Goal: Task Accomplishment & Management: Use online tool/utility

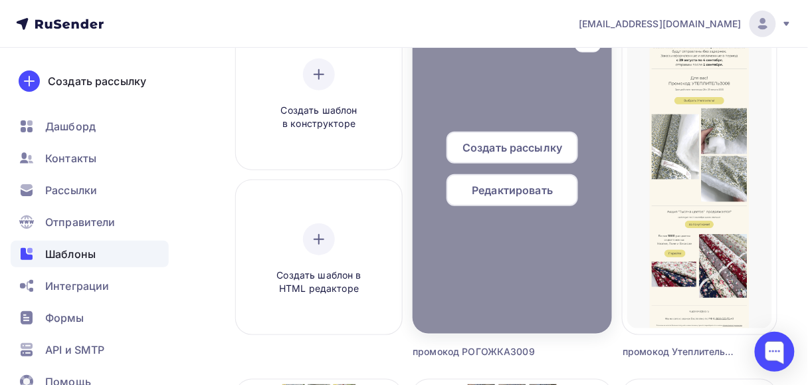
scroll to position [160, 0]
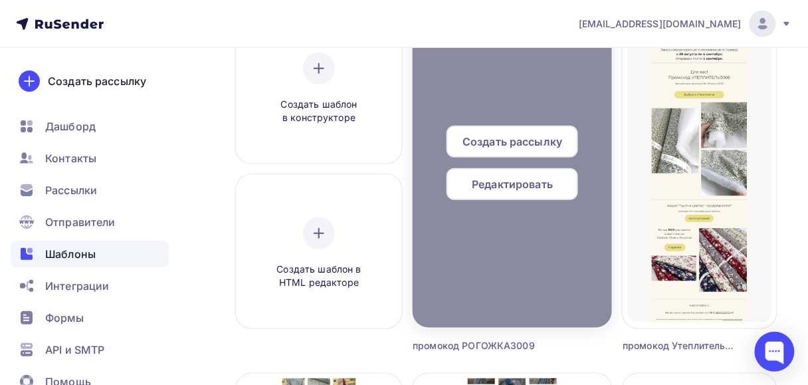
click at [535, 174] on div "Редактировать" at bounding box center [513, 184] width 132 height 32
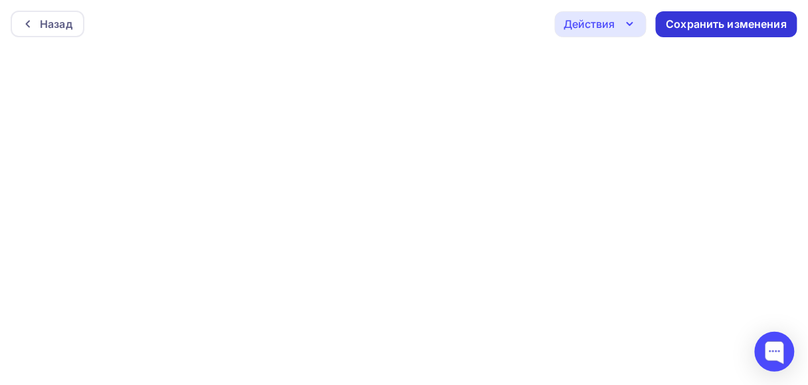
click at [751, 20] on div "Сохранить изменения" at bounding box center [727, 24] width 121 height 15
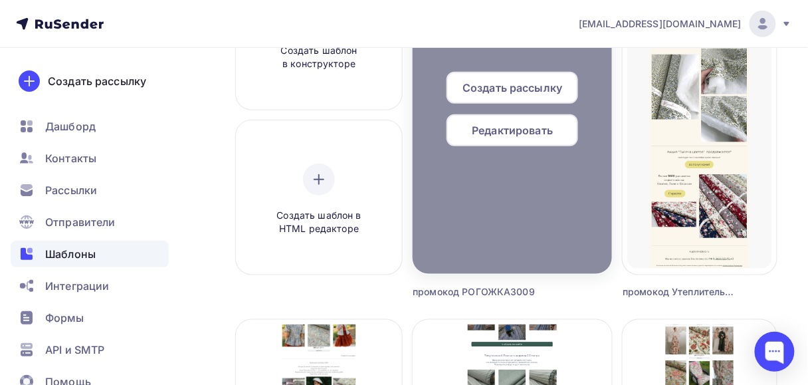
scroll to position [213, 0]
click at [507, 132] on span "Редактировать" at bounding box center [512, 131] width 81 height 16
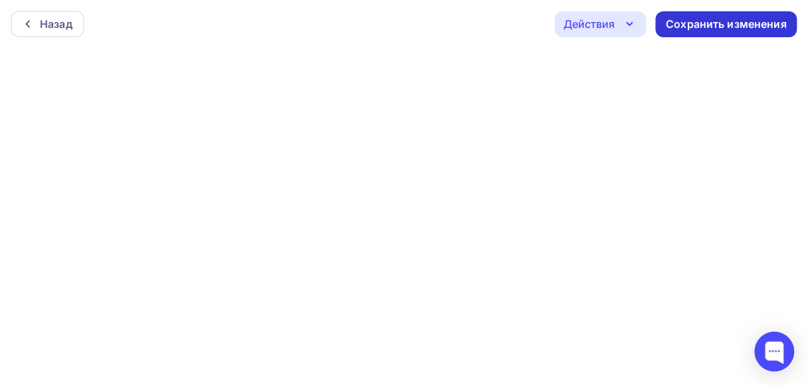
click at [725, 22] on div "Сохранить изменения" at bounding box center [727, 24] width 121 height 15
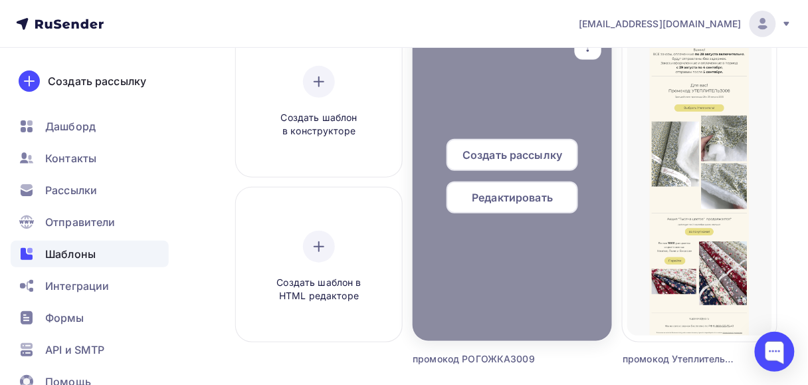
scroll to position [213, 0]
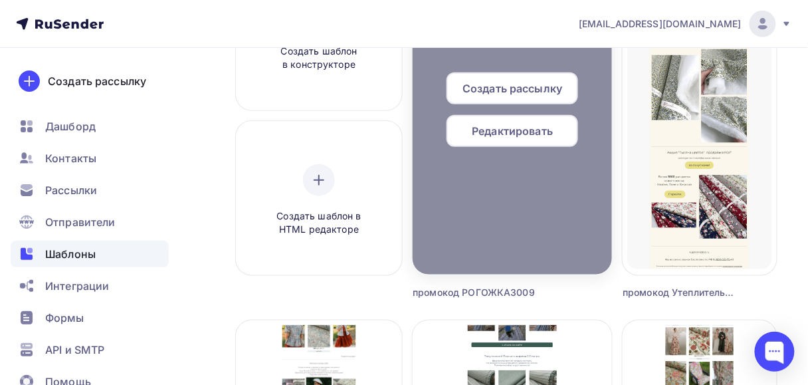
click at [495, 136] on span "Редактировать" at bounding box center [512, 131] width 81 height 16
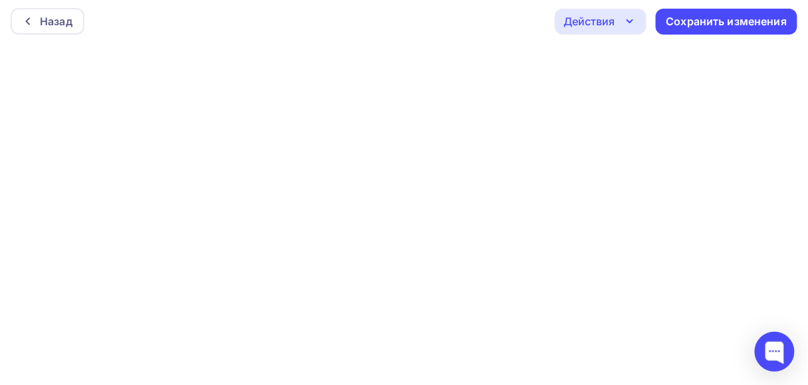
scroll to position [3, 0]
click at [756, 18] on div "Сохранить изменения" at bounding box center [727, 20] width 121 height 15
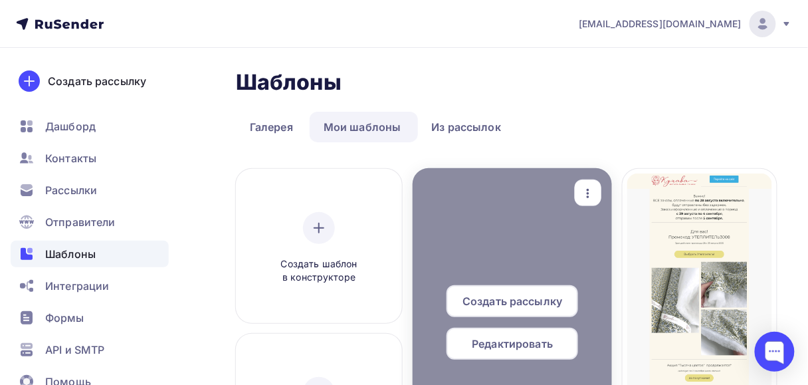
click at [527, 344] on span "Редактировать" at bounding box center [512, 344] width 81 height 16
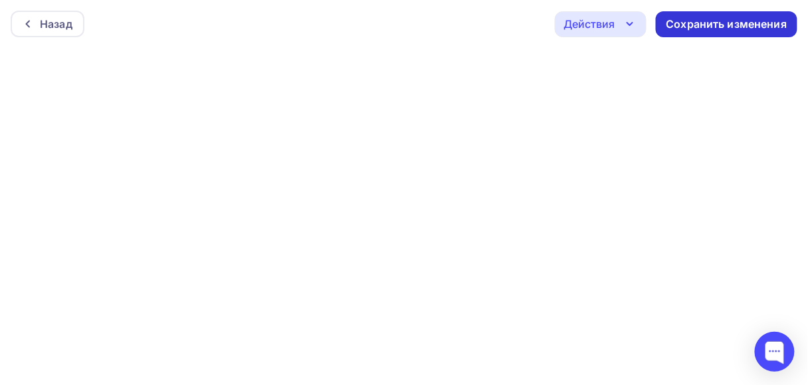
click at [690, 33] on div "Сохранить изменения" at bounding box center [727, 24] width 142 height 26
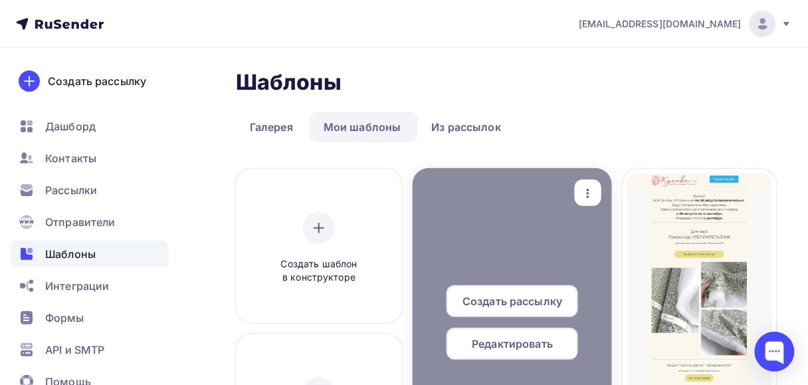
click at [521, 342] on span "Редактировать" at bounding box center [512, 344] width 81 height 16
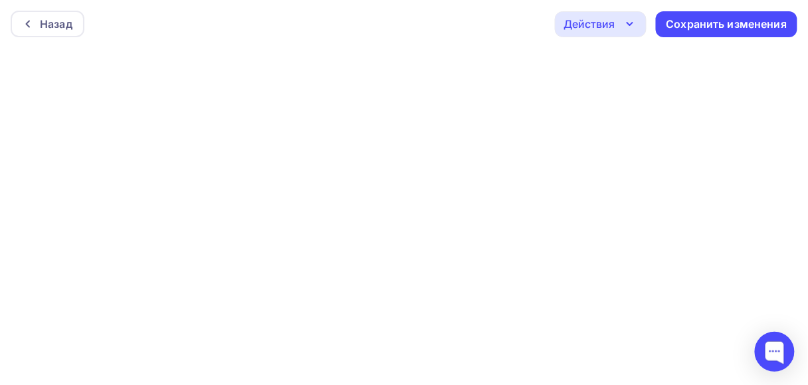
scroll to position [3, 0]
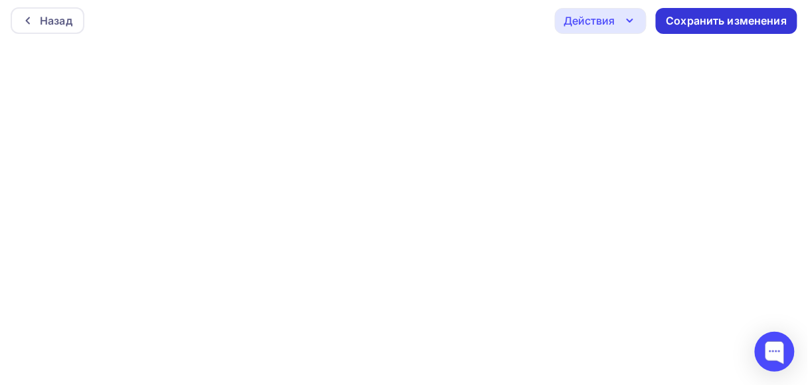
click at [705, 17] on div "Сохранить изменения" at bounding box center [727, 20] width 121 height 15
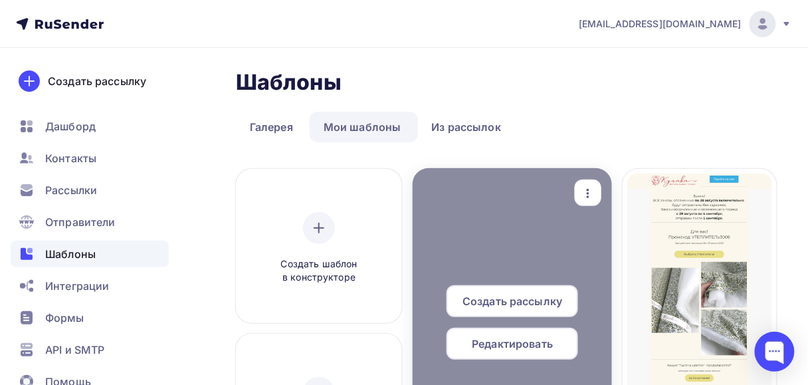
click at [506, 336] on span "Редактировать" at bounding box center [512, 344] width 81 height 16
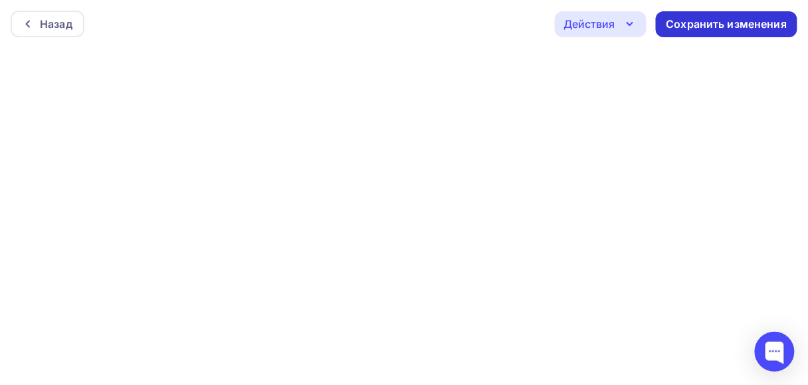
click at [721, 25] on div "Сохранить изменения" at bounding box center [727, 24] width 121 height 15
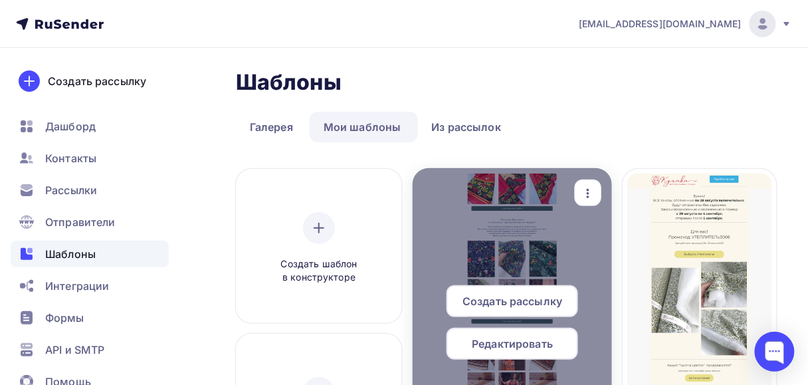
click at [553, 339] on span "Редактировать" at bounding box center [512, 344] width 81 height 16
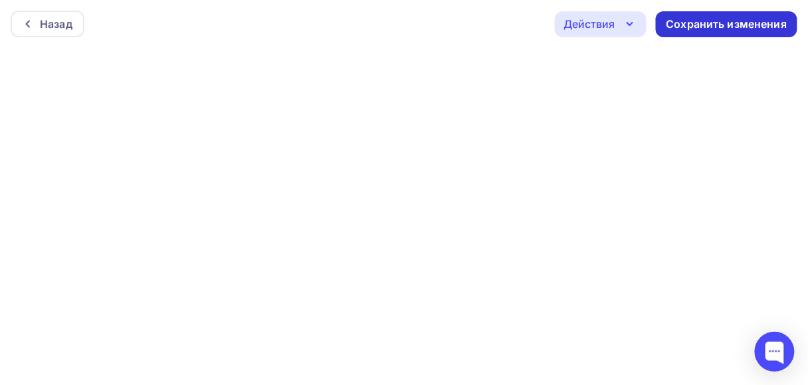
click at [758, 20] on div "Сохранить изменения" at bounding box center [727, 24] width 121 height 15
